Goal: Transaction & Acquisition: Purchase product/service

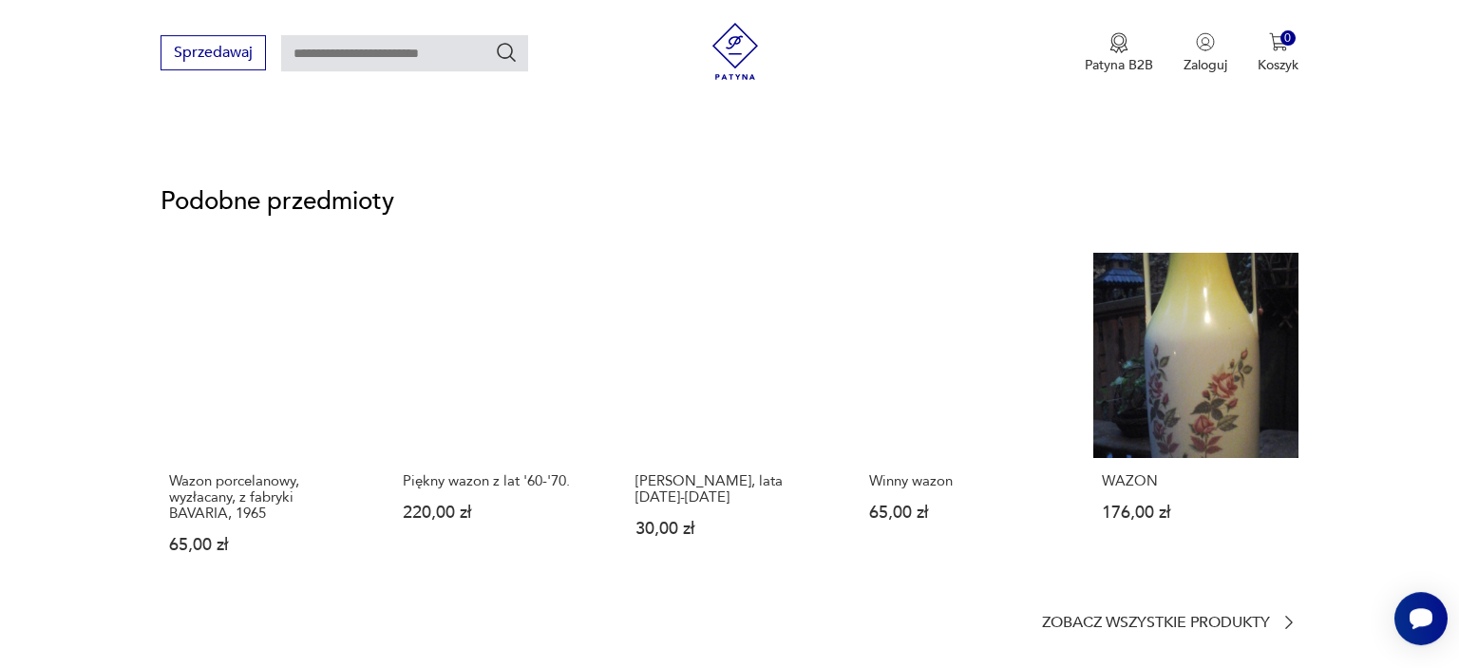
scroll to position [1314, 0]
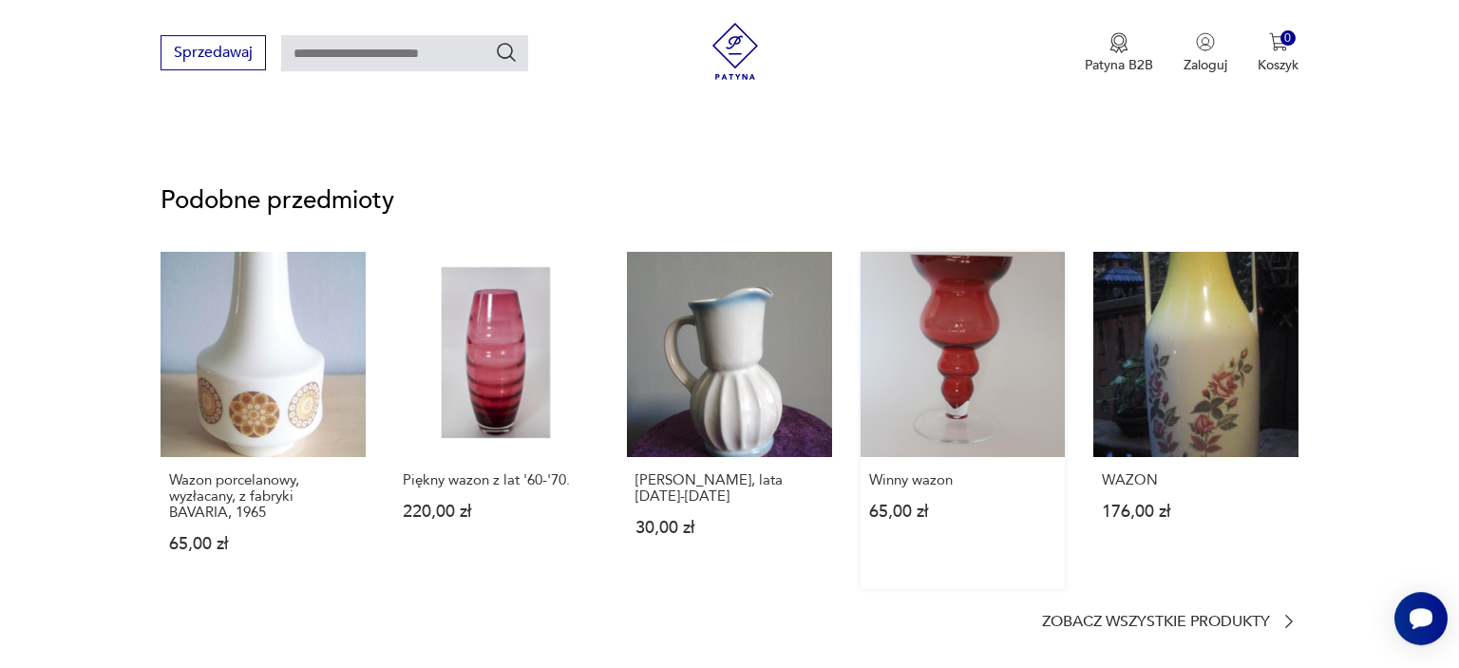
click at [968, 351] on link "Winny wazon 65,00 zł" at bounding box center [962, 420] width 205 height 337
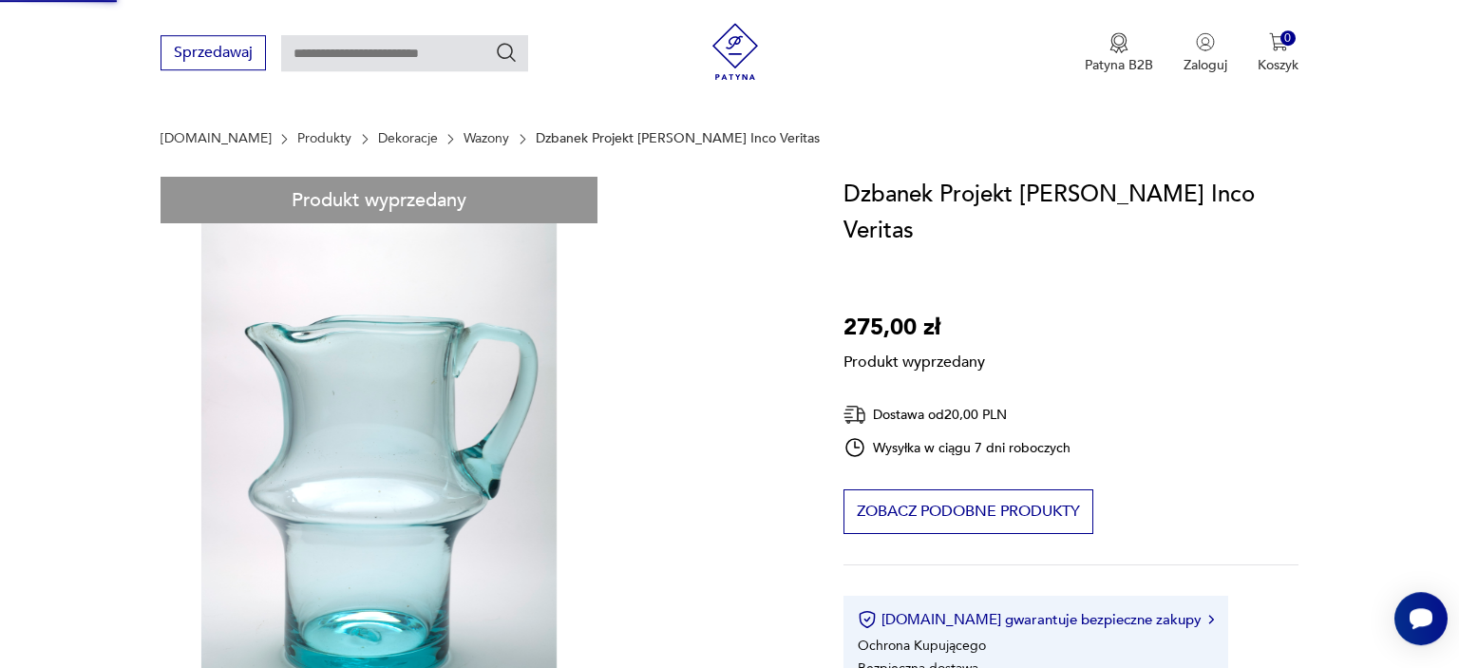
scroll to position [29, 0]
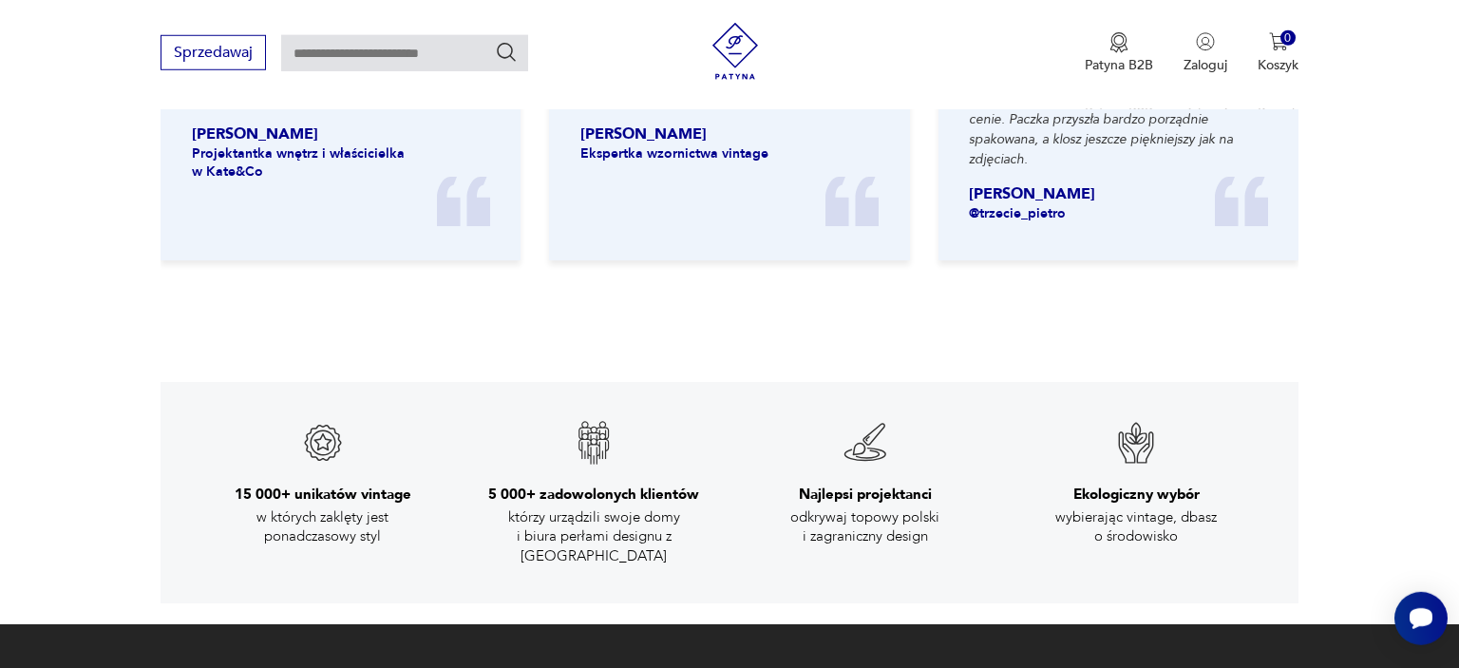
scroll to position [2127, 0]
